Goal: Information Seeking & Learning: Learn about a topic

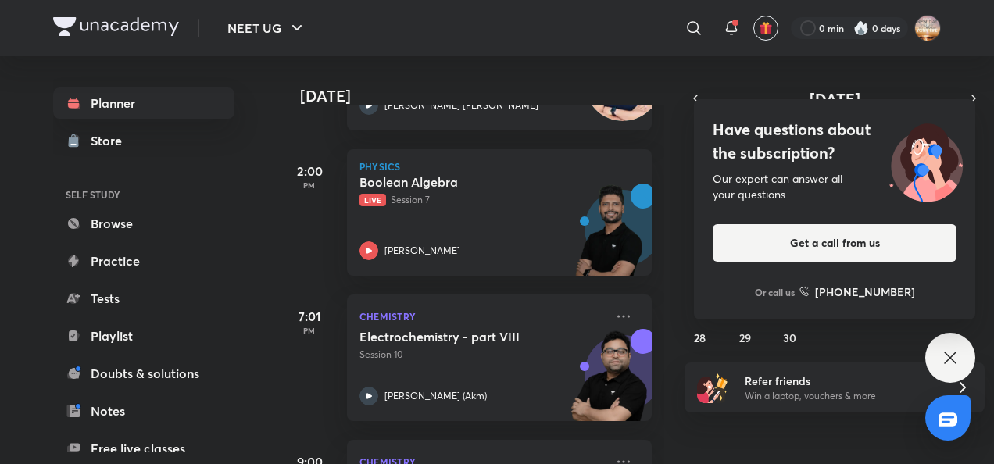
scroll to position [1064, 0]
click at [947, 351] on icon at bounding box center [949, 357] width 19 height 19
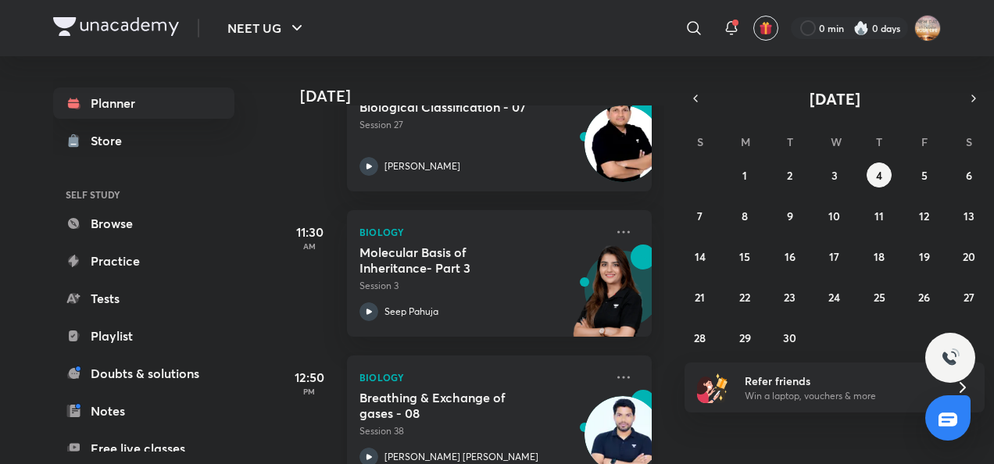
scroll to position [711, 0]
click at [745, 171] on abbr "1" at bounding box center [744, 175] width 5 height 15
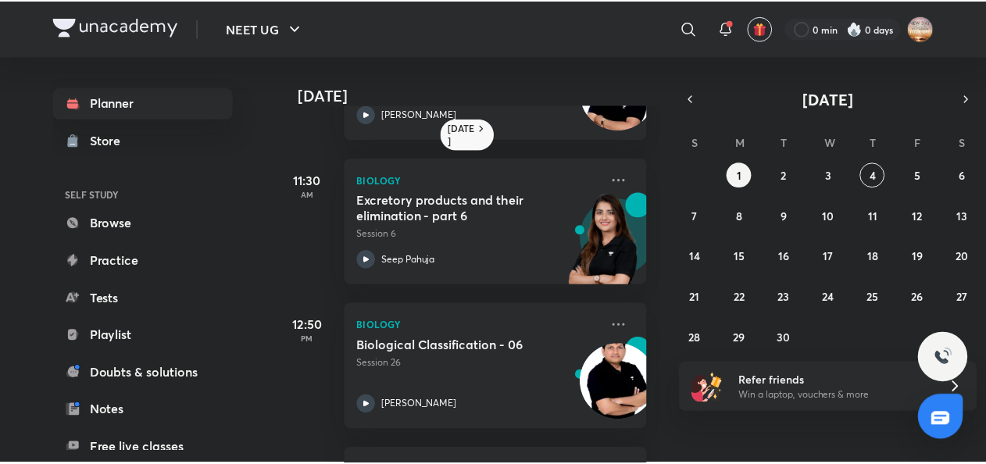
scroll to position [406, 0]
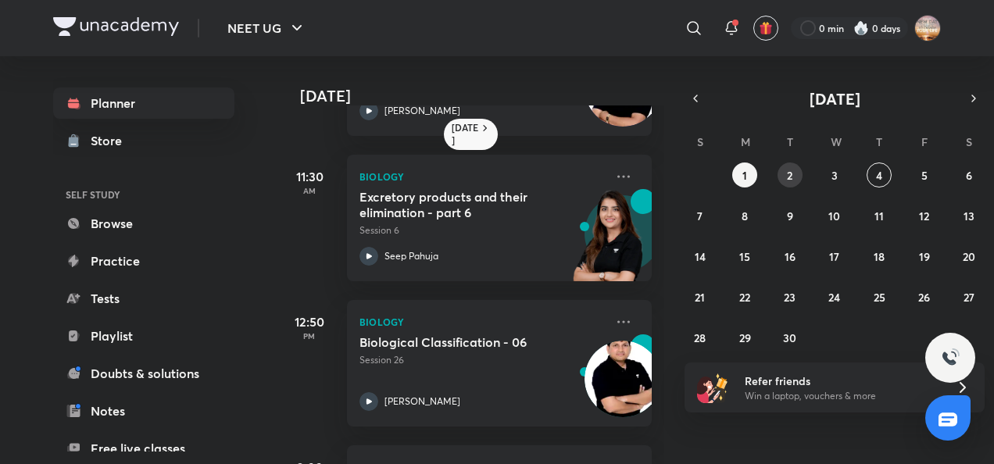
click at [795, 175] on button "2" at bounding box center [789, 174] width 25 height 25
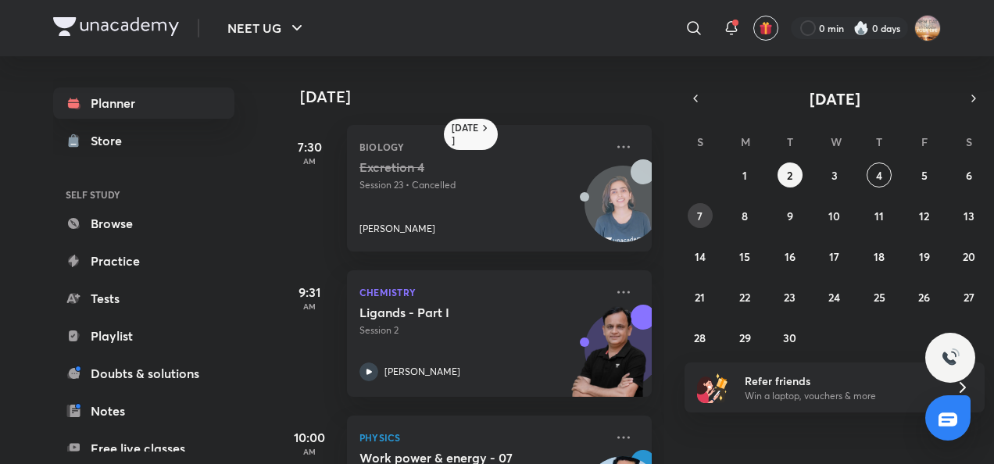
click at [701, 214] on abbr "7" at bounding box center [699, 216] width 5 height 15
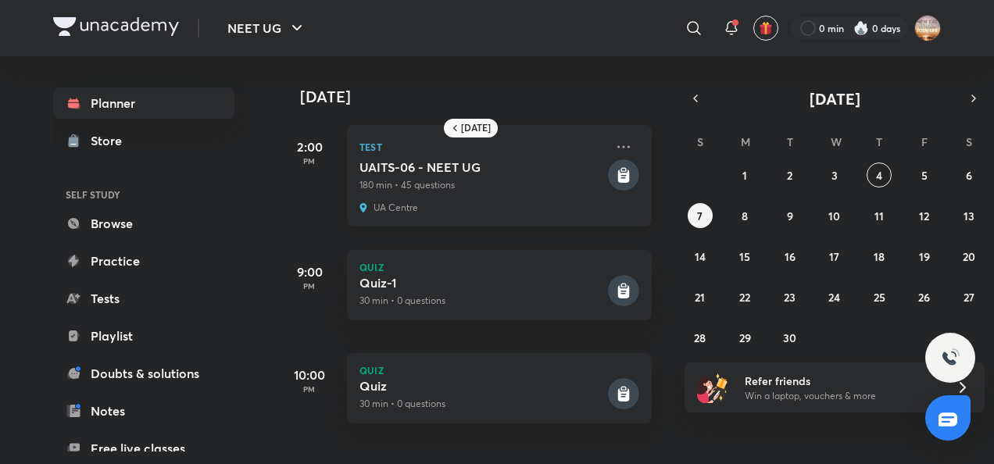
click at [609, 169] on rect at bounding box center [623, 174] width 31 height 31
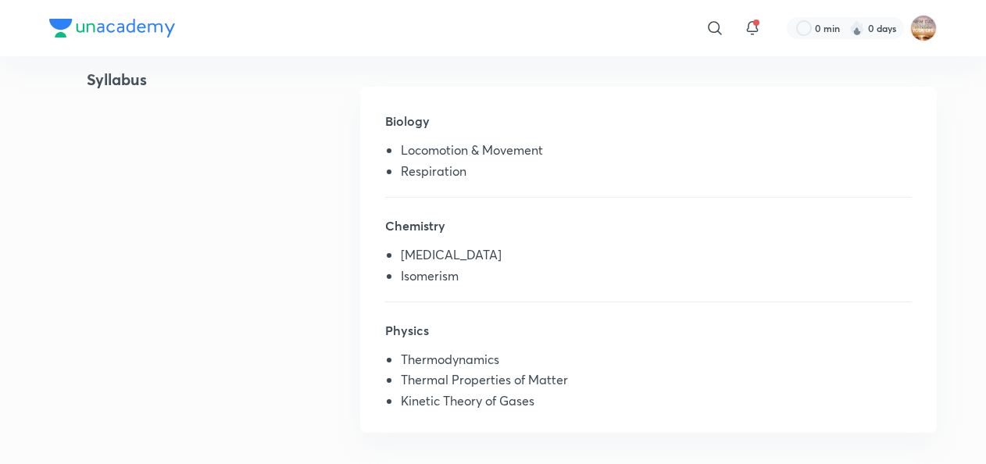
scroll to position [371, 0]
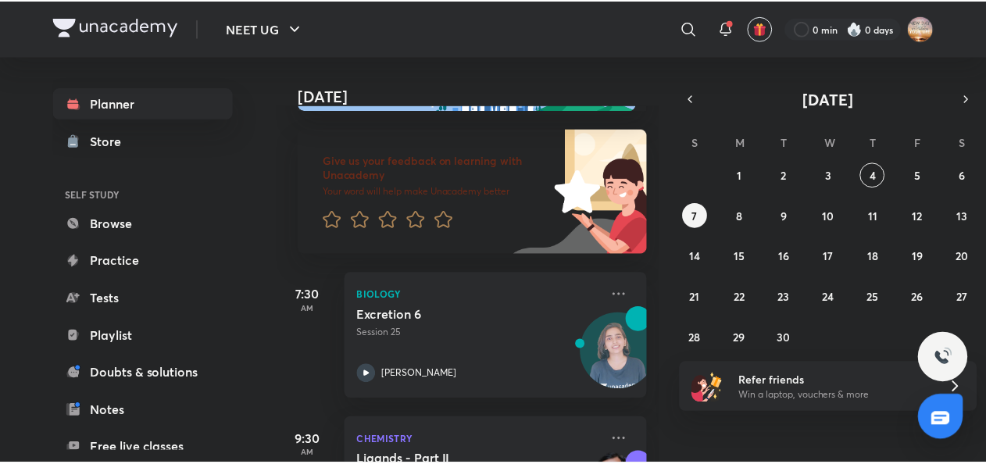
scroll to position [70, 0]
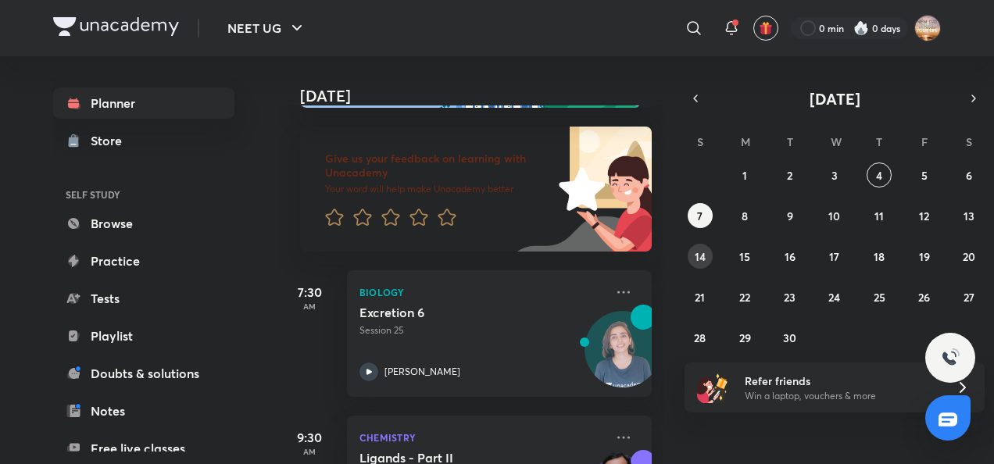
click at [704, 260] on abbr "14" at bounding box center [699, 256] width 11 height 15
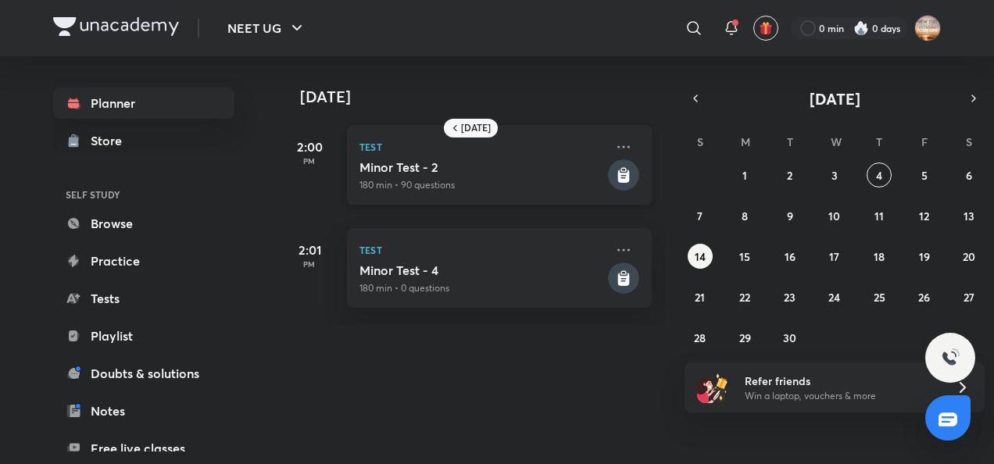
click at [608, 171] on rect at bounding box center [623, 174] width 31 height 31
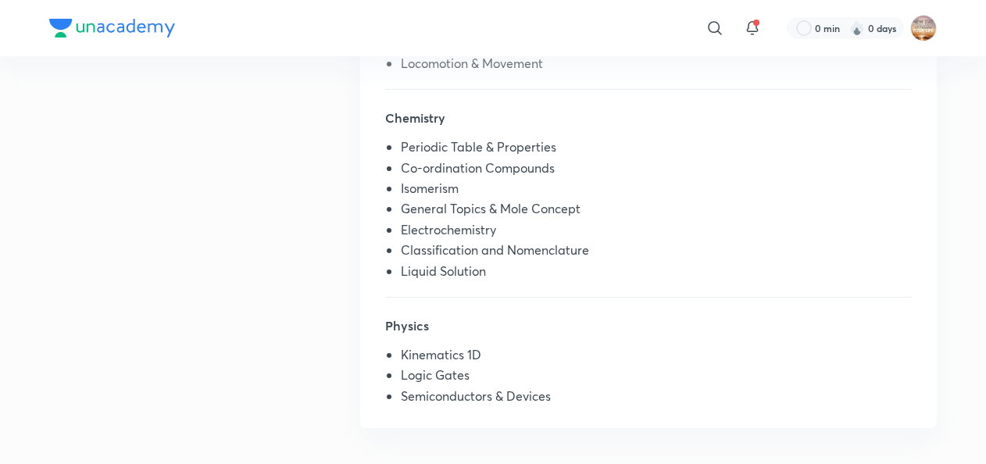
scroll to position [483, 0]
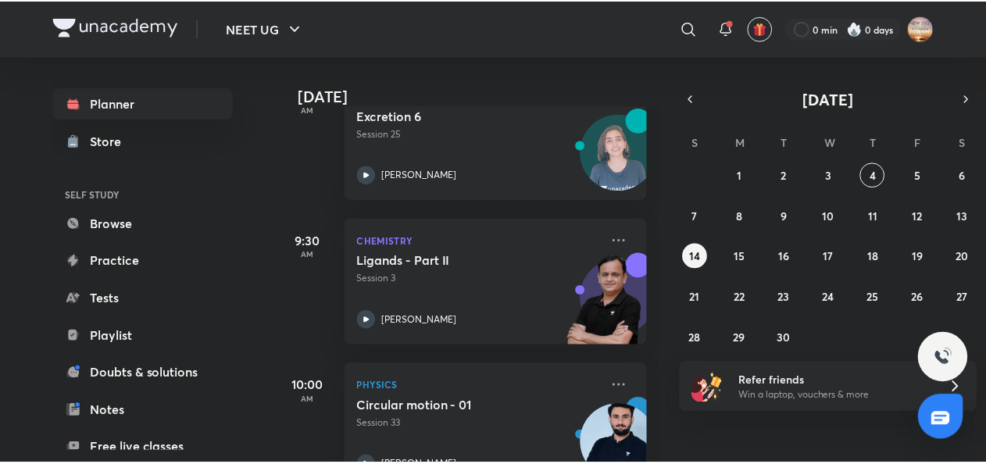
scroll to position [269, 0]
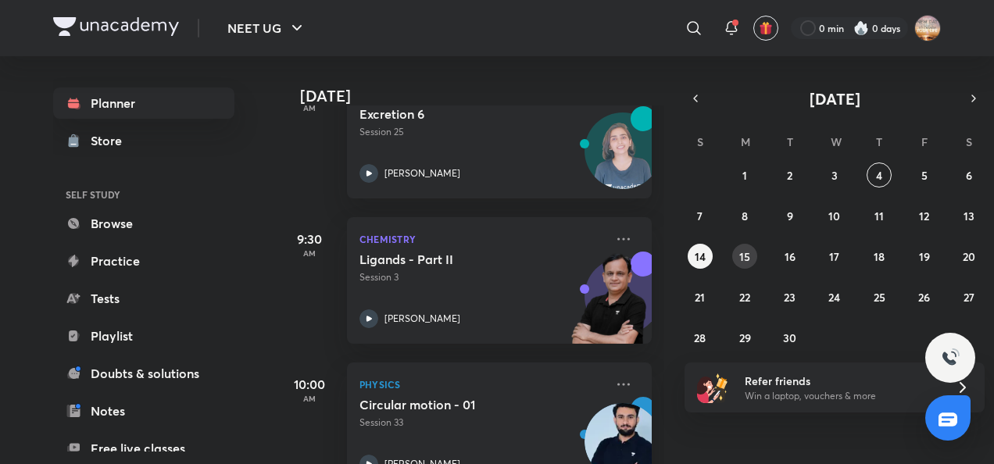
click at [740, 256] on abbr "15" at bounding box center [744, 256] width 11 height 15
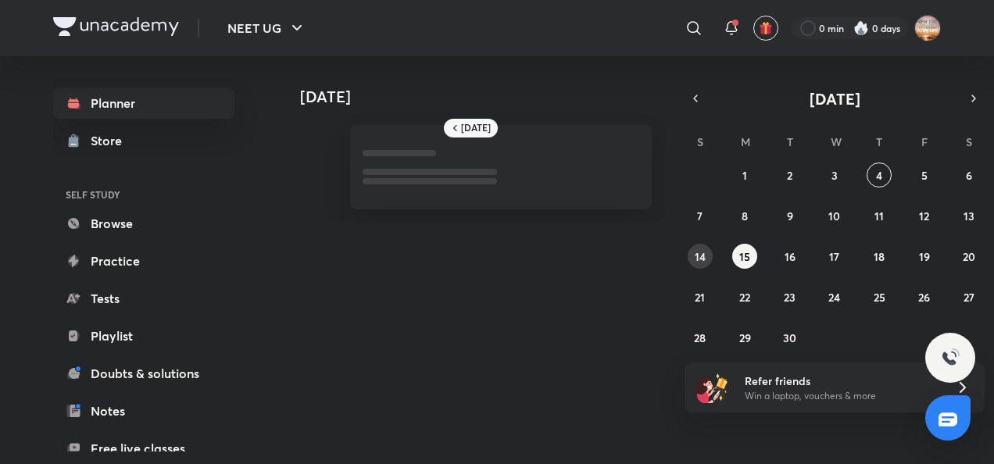
click at [694, 252] on abbr "14" at bounding box center [699, 256] width 11 height 15
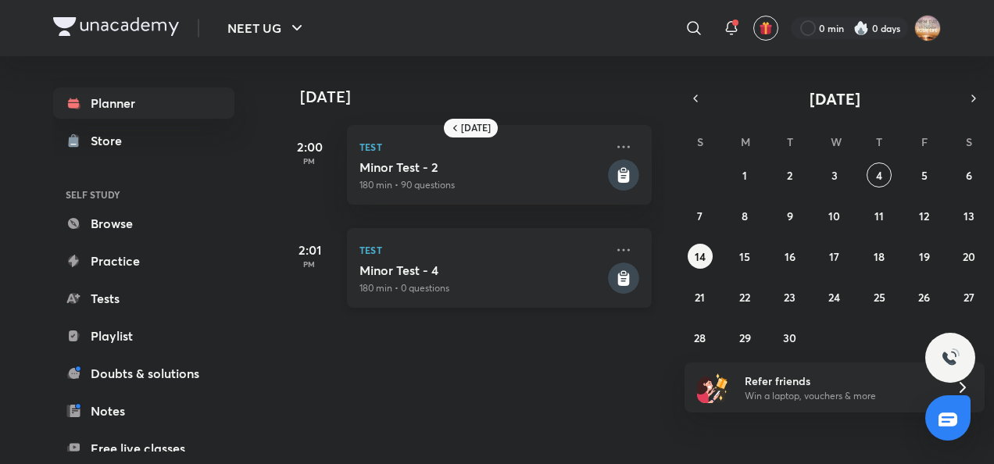
click at [618, 273] on rect at bounding box center [623, 277] width 31 height 31
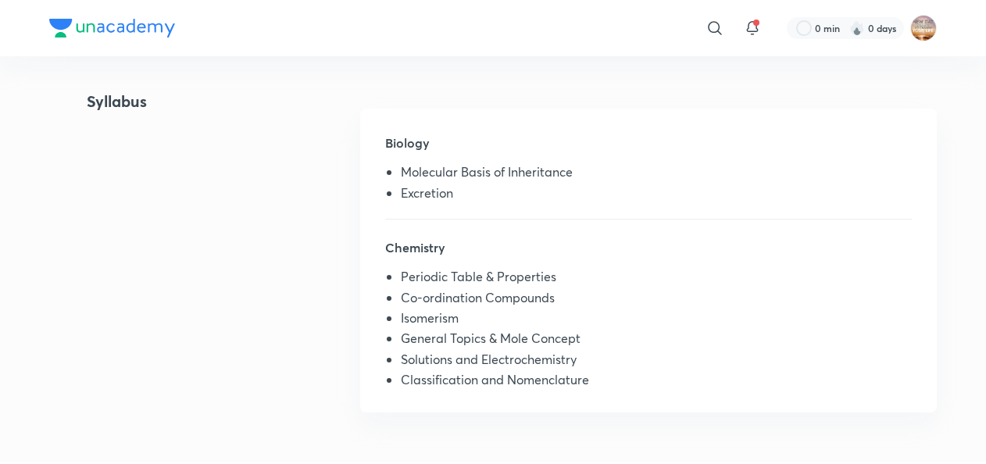
scroll to position [344, 0]
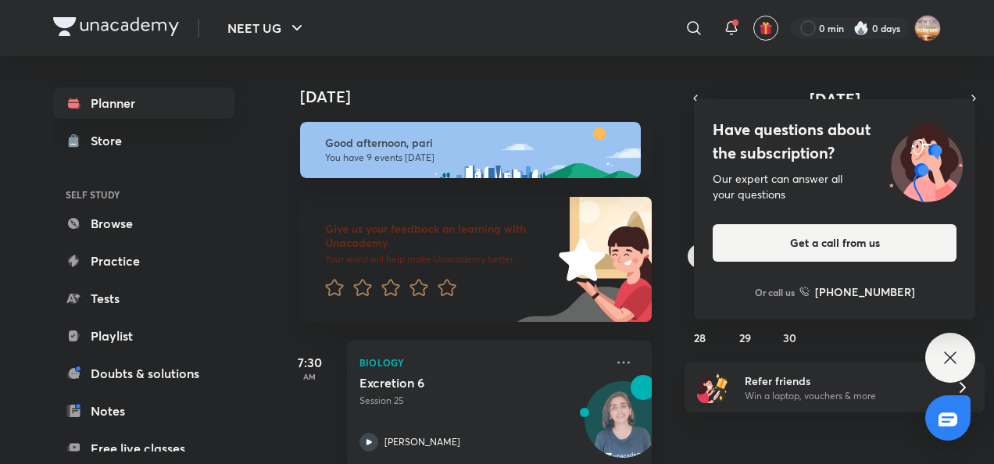
click at [946, 357] on icon at bounding box center [949, 357] width 19 height 19
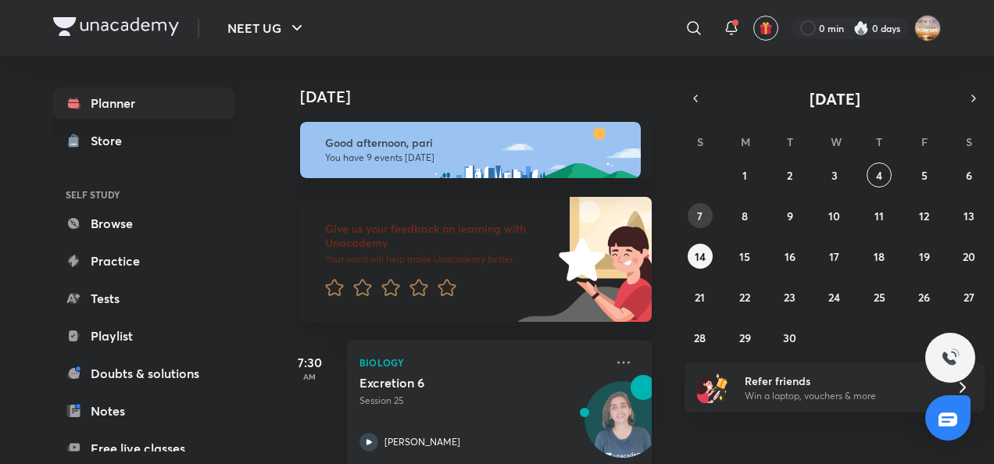
click at [701, 222] on abbr "7" at bounding box center [699, 216] width 5 height 15
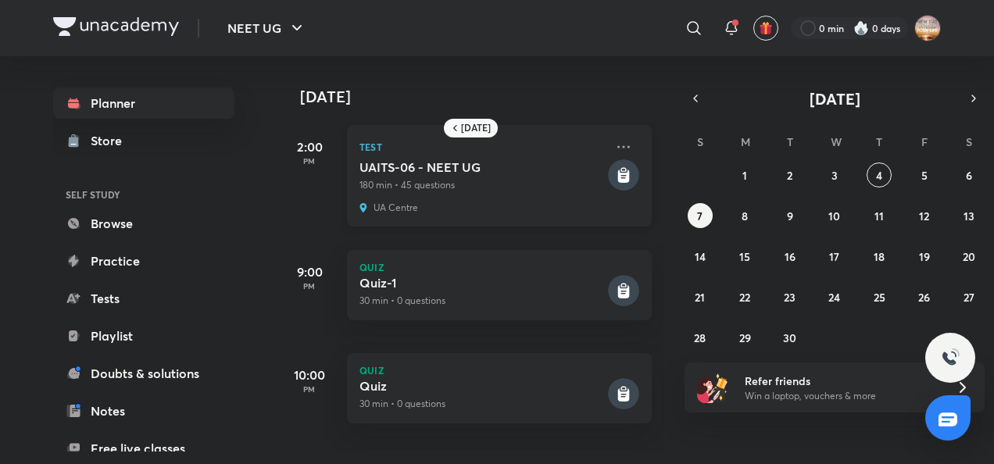
click at [619, 176] on rect at bounding box center [623, 174] width 31 height 31
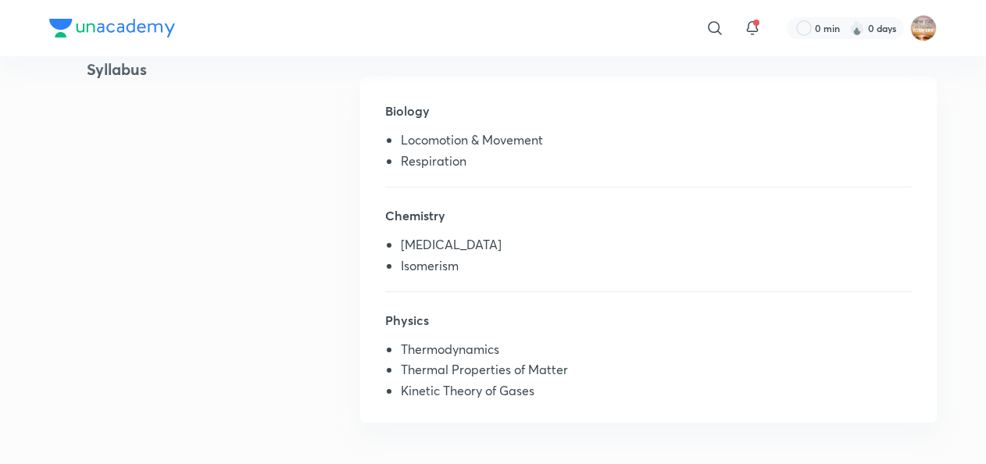
scroll to position [358, 0]
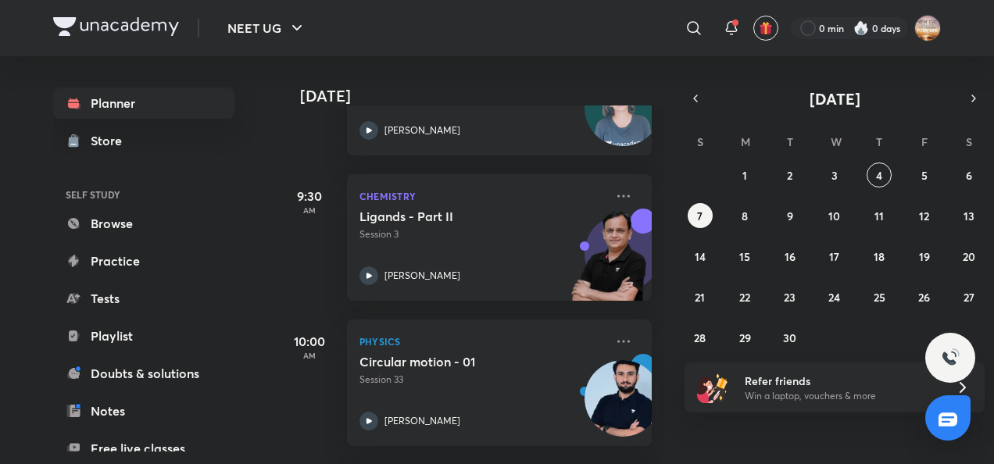
scroll to position [319, 0]
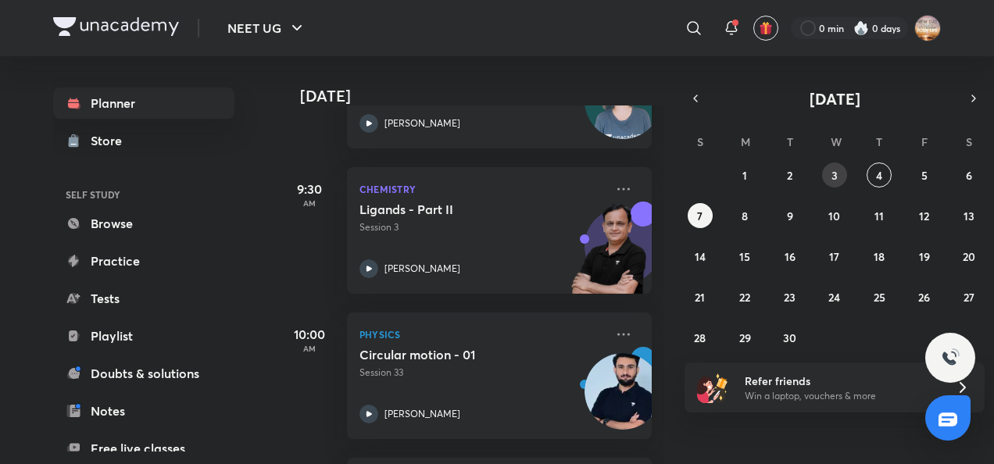
click at [832, 169] on abbr "3" at bounding box center [834, 175] width 6 height 15
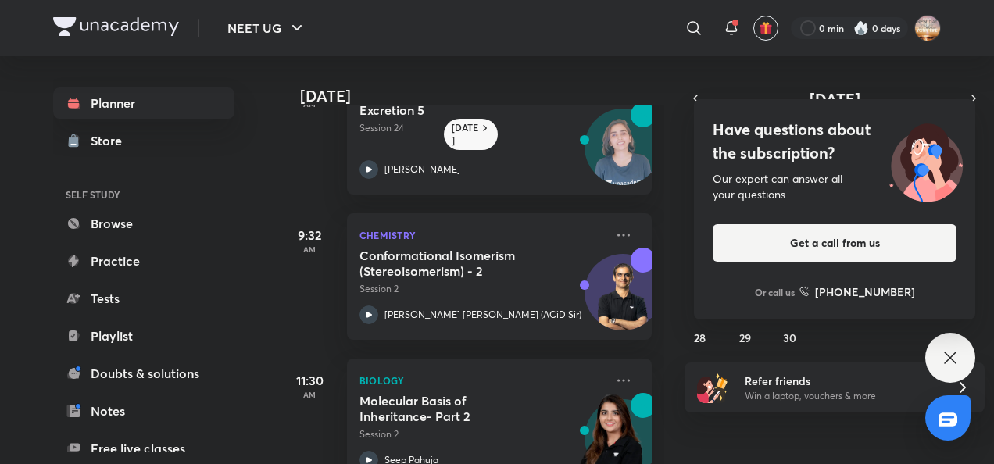
scroll to position [0, 0]
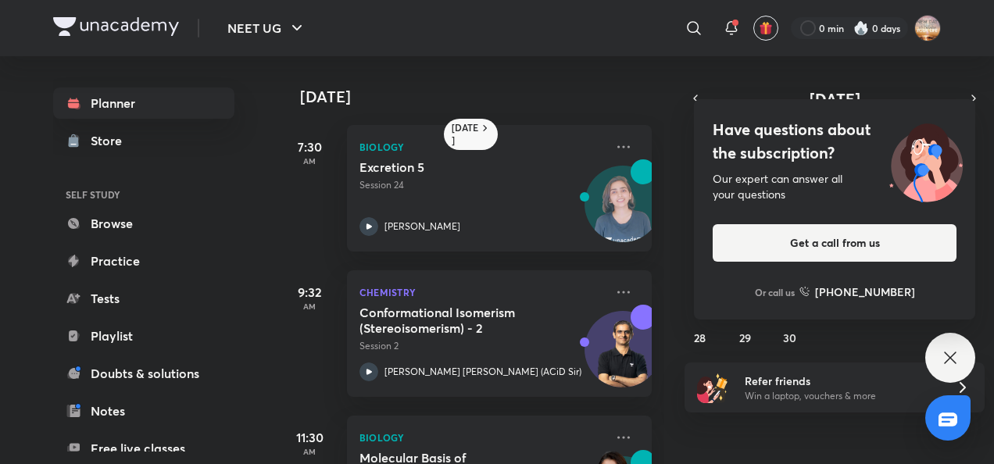
click at [955, 344] on div "Have questions about the subscription? Our expert can answer all your questions…" at bounding box center [950, 358] width 50 height 50
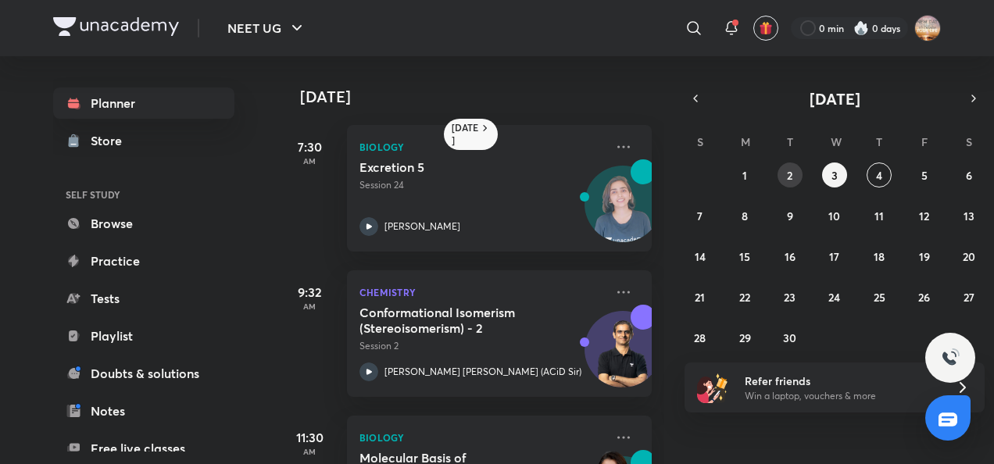
click at [780, 172] on button "2" at bounding box center [789, 174] width 25 height 25
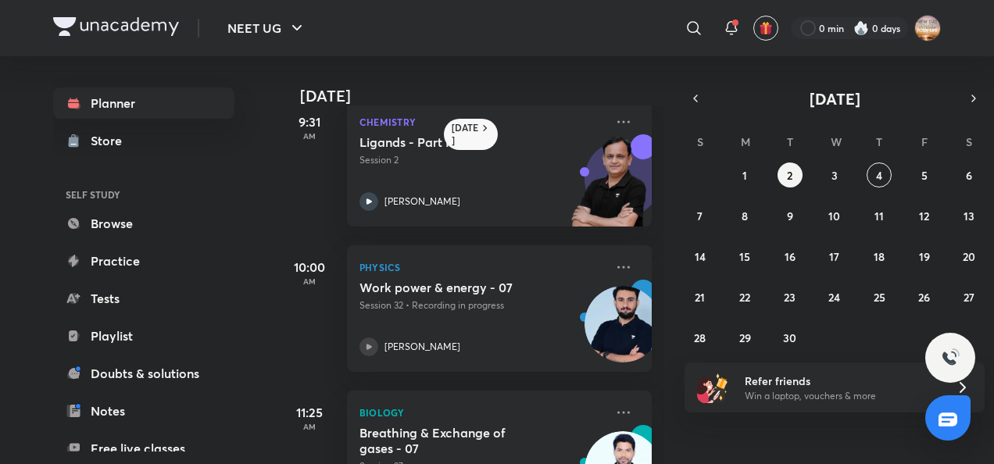
scroll to position [170, 16]
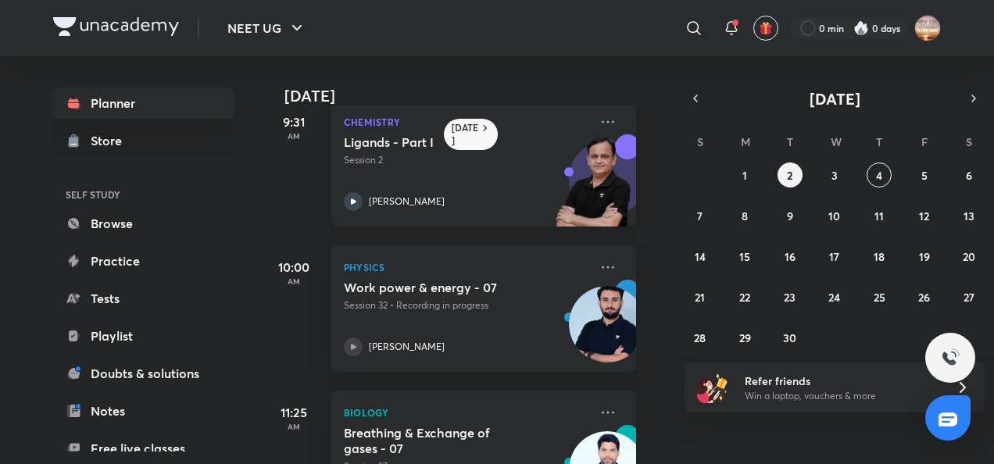
click at [350, 202] on icon at bounding box center [353, 201] width 19 height 19
click at [701, 102] on icon "button" at bounding box center [695, 98] width 12 height 14
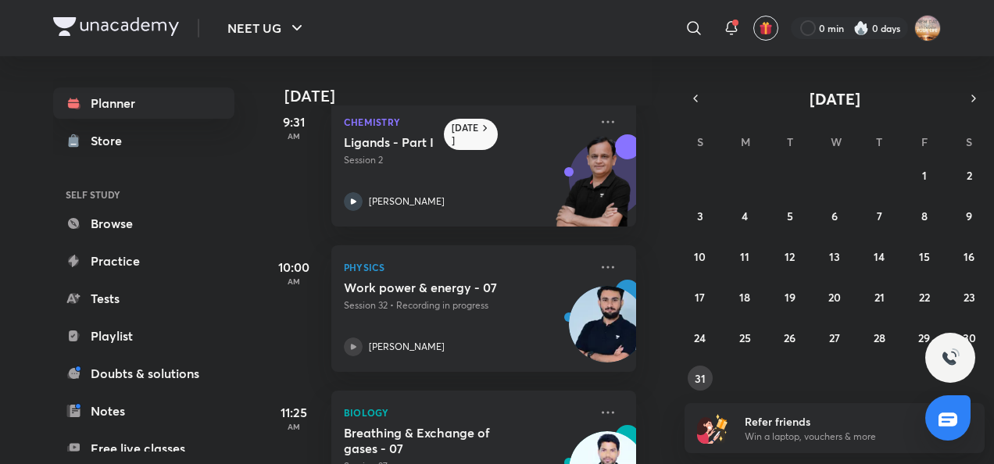
click at [699, 376] on abbr "31" at bounding box center [699, 378] width 11 height 15
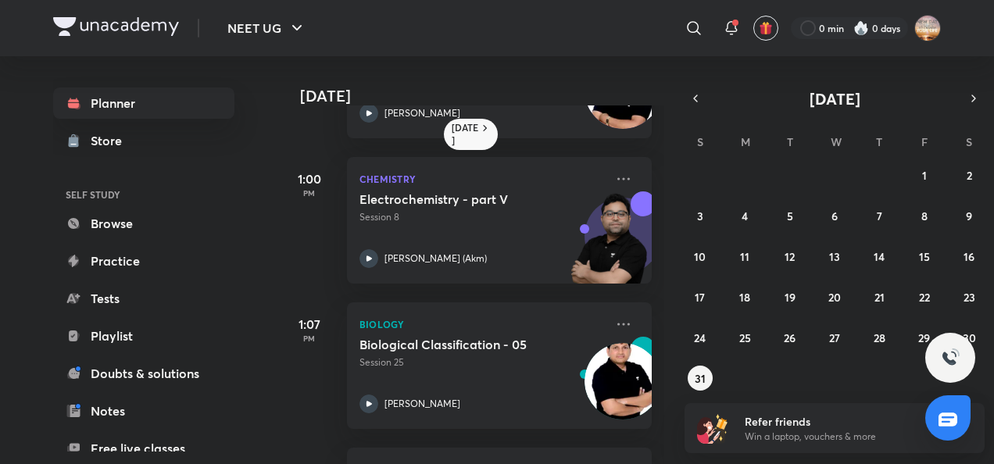
scroll to position [496, 0]
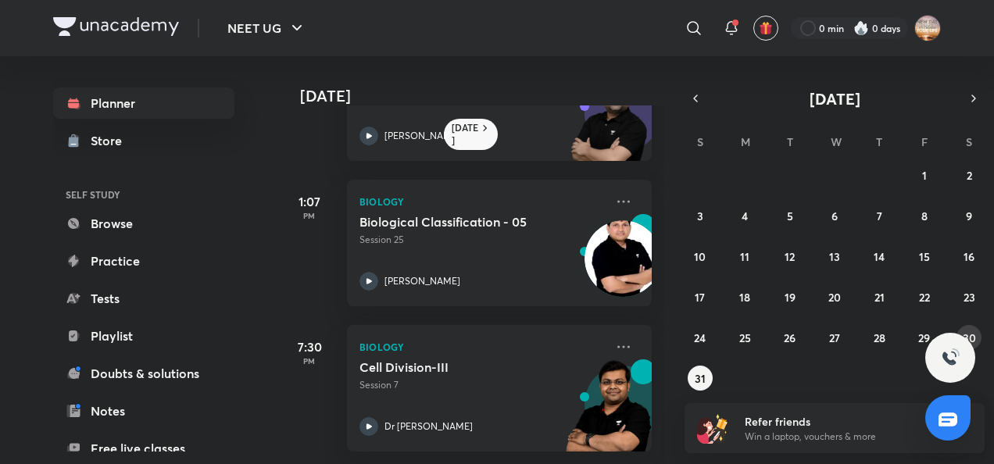
click at [975, 341] on button "30" at bounding box center [968, 337] width 25 height 25
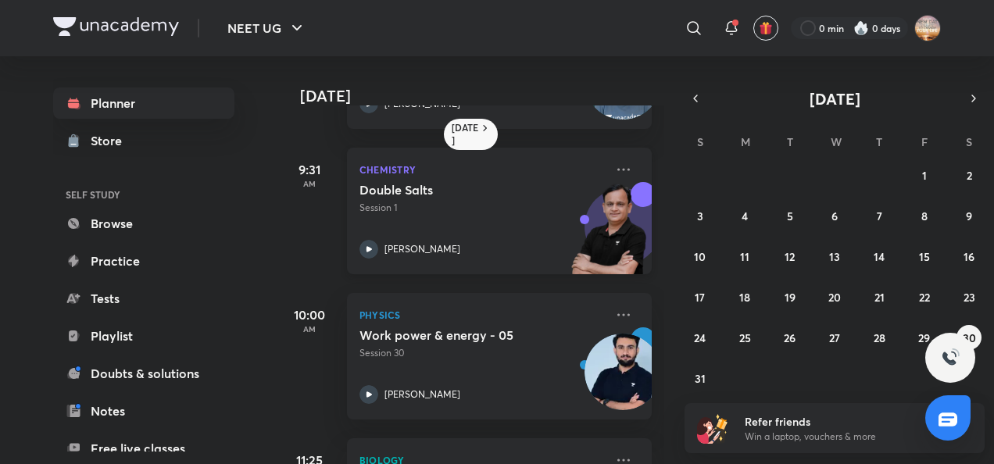
scroll to position [123, 0]
click at [919, 334] on abbr "29" at bounding box center [924, 337] width 12 height 15
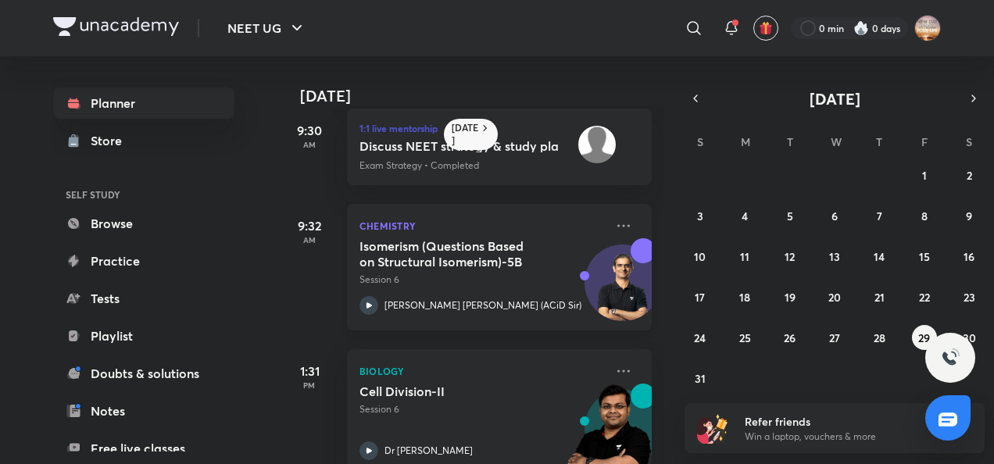
scroll to position [198, 0]
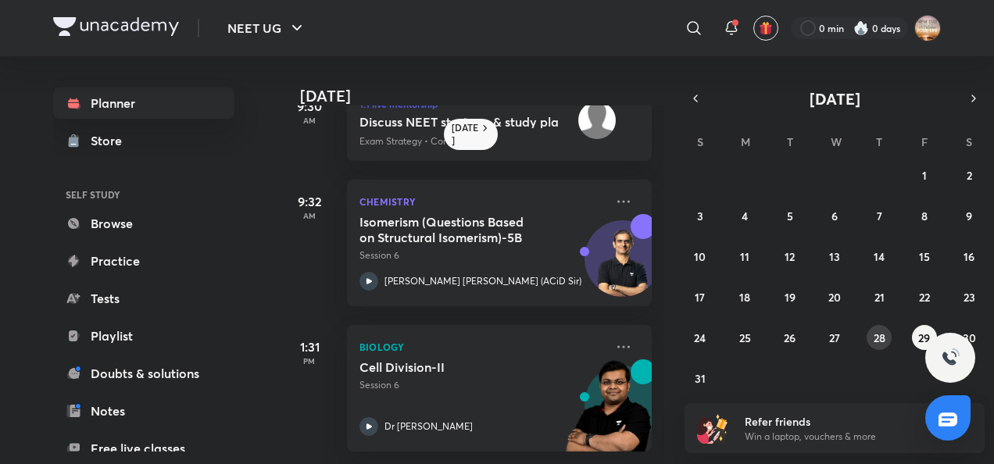
click at [879, 337] on abbr "28" at bounding box center [879, 337] width 12 height 15
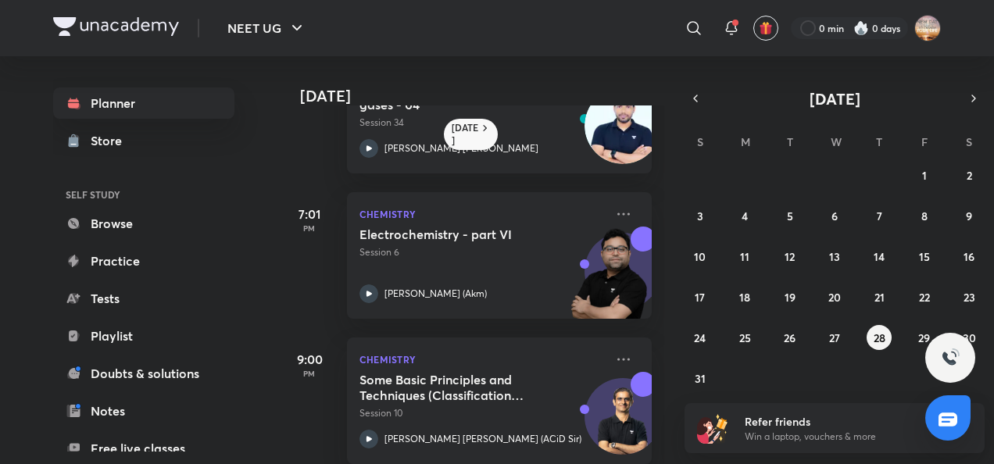
scroll to position [924, 0]
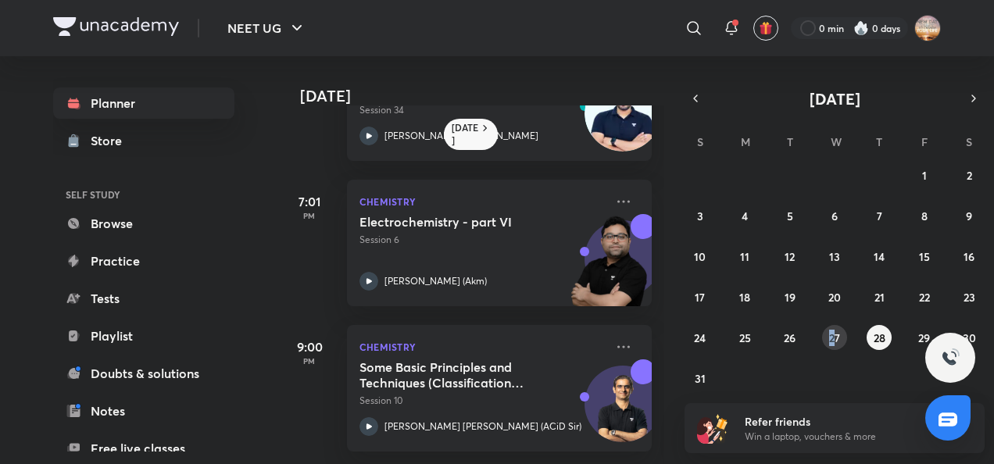
drag, startPoint x: 828, startPoint y: 324, endPoint x: 837, endPoint y: 336, distance: 14.5
click at [837, 336] on div "27 28 29 30 31 1 2 3 4 5 6 7 8 9 10 11 12 13 14 15 16 17 18 19 20 21 22 23 24 2…" at bounding box center [834, 276] width 300 height 228
click at [837, 336] on abbr "27" at bounding box center [834, 337] width 11 height 15
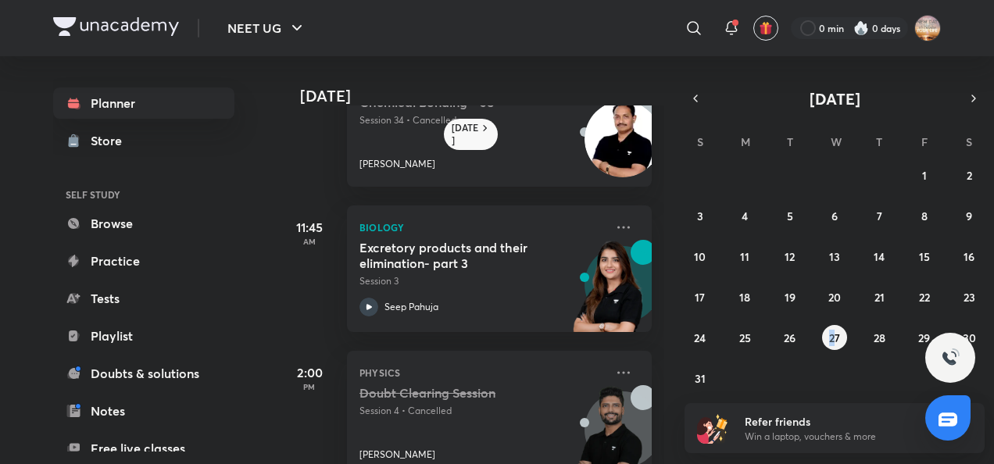
scroll to position [393, 0]
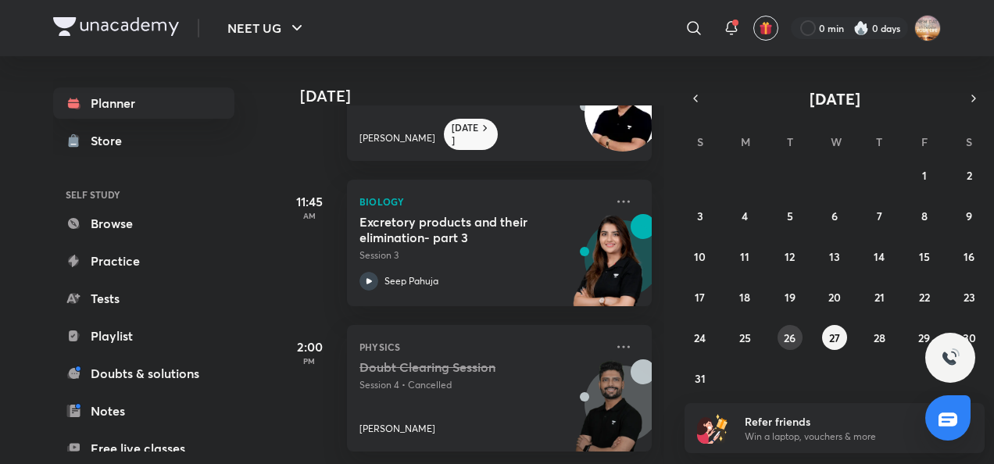
click at [779, 346] on div "27 28 29 30 31 1 2 3 4 5 6 7 8 9 10 11 12 13 14 15 16 17 18 19 20 21 22 23 24 2…" at bounding box center [834, 276] width 300 height 228
click at [794, 334] on abbr "26" at bounding box center [789, 337] width 12 height 15
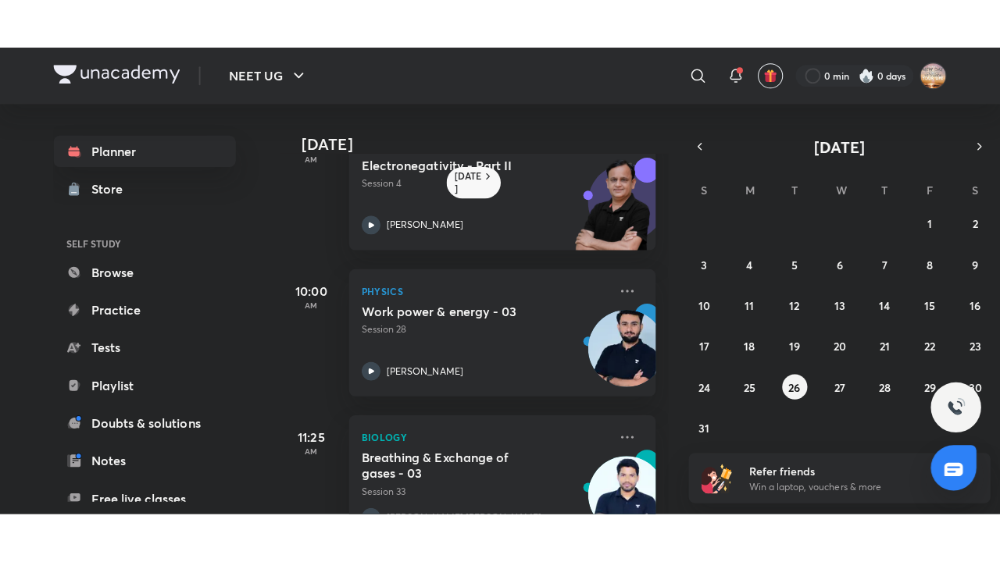
scroll to position [87, 0]
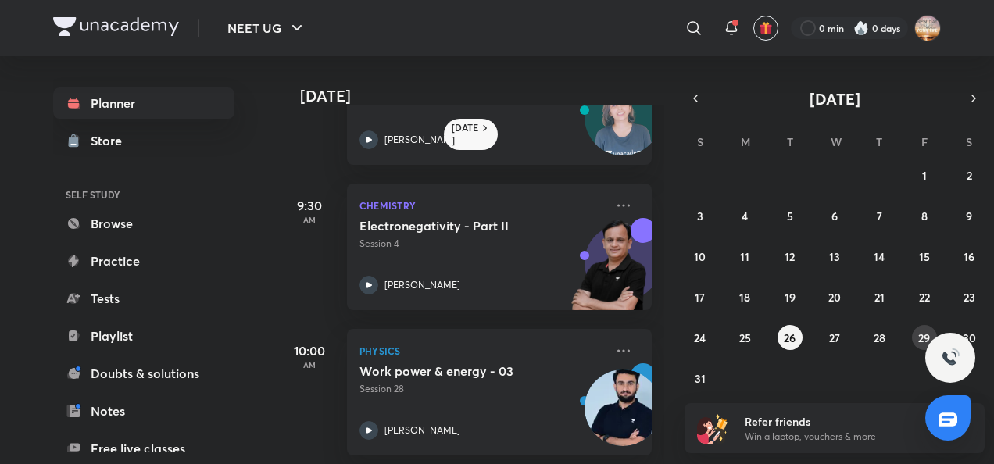
click at [913, 337] on button "29" at bounding box center [923, 337] width 25 height 25
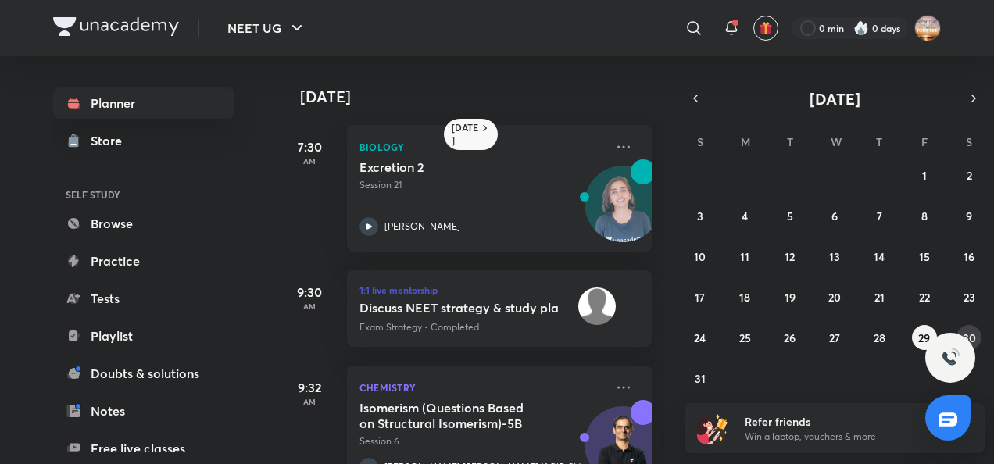
click at [969, 333] on abbr "30" at bounding box center [968, 337] width 13 height 15
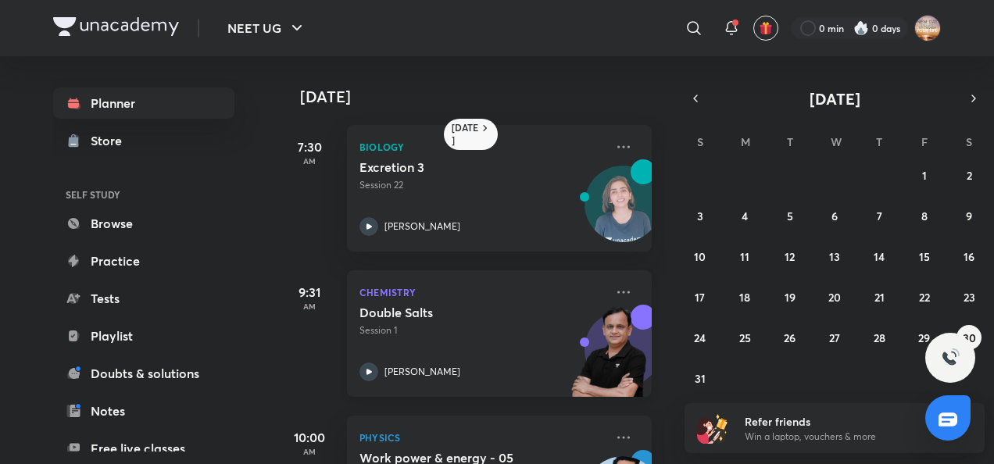
click at [364, 370] on icon at bounding box center [368, 371] width 19 height 19
